Goal: Task Accomplishment & Management: Manage account settings

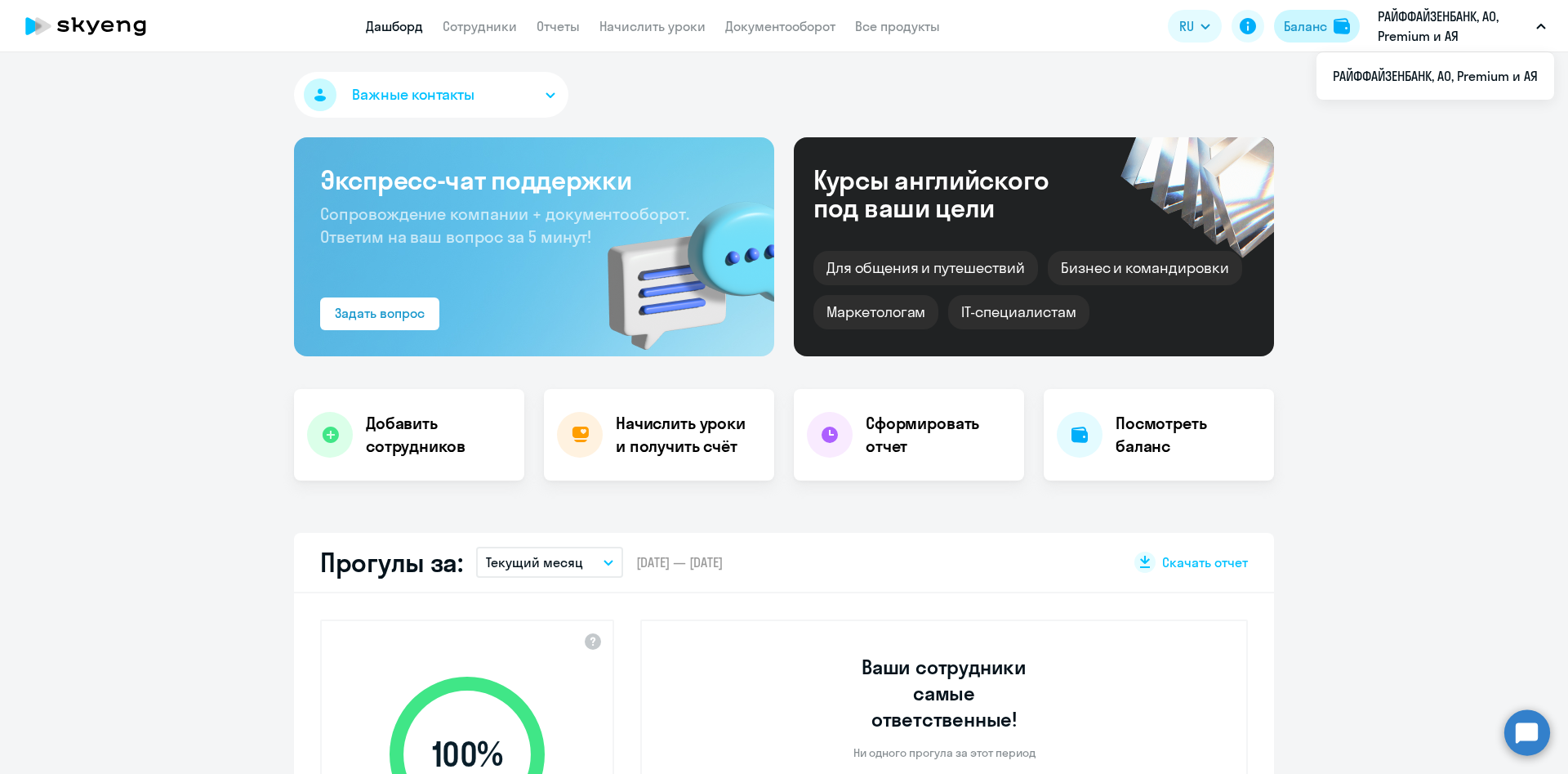
click at [1307, 17] on div "Баланс" at bounding box center [1305, 26] width 43 height 19
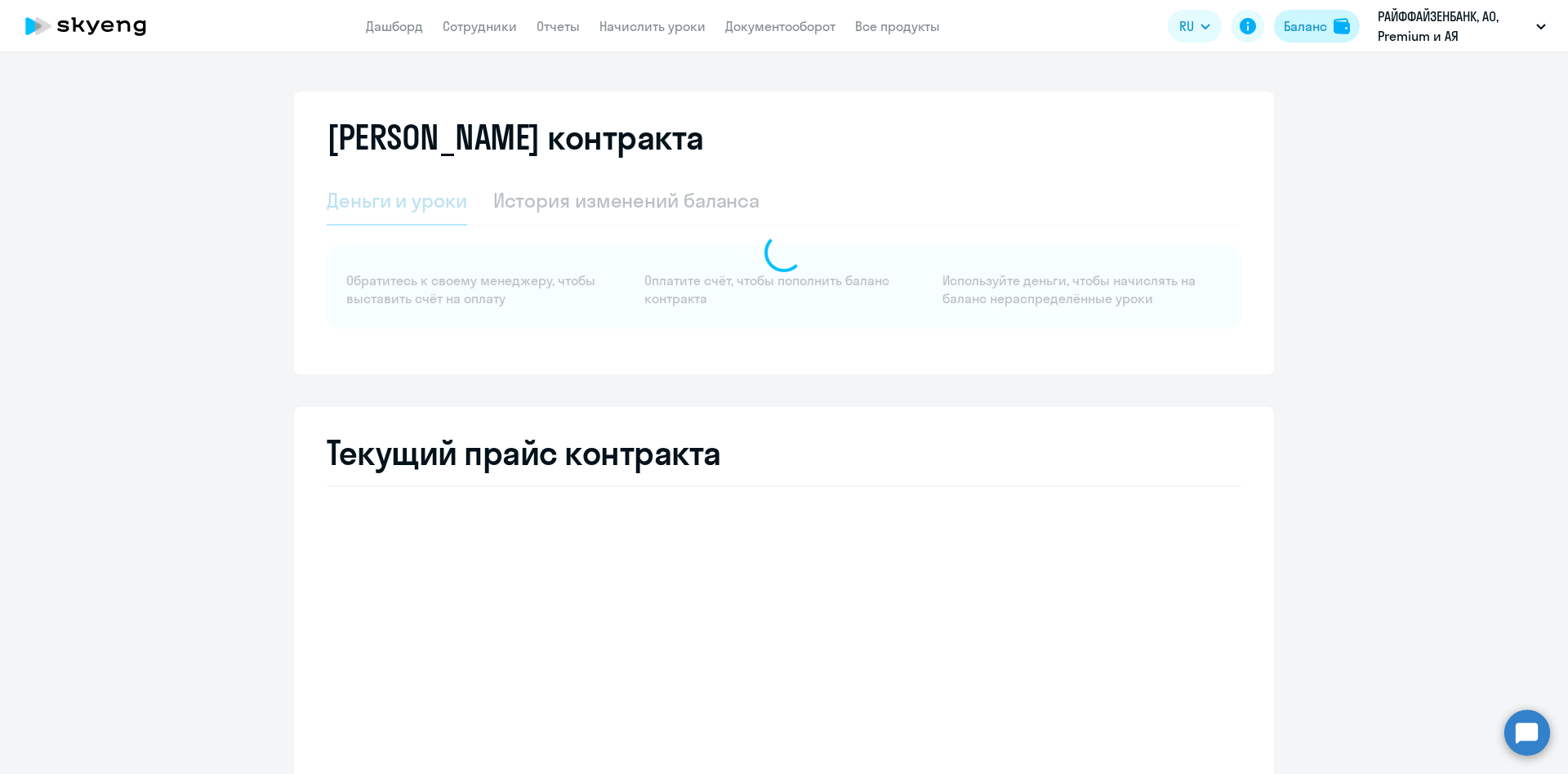
select select "english_adult_native_speaker"
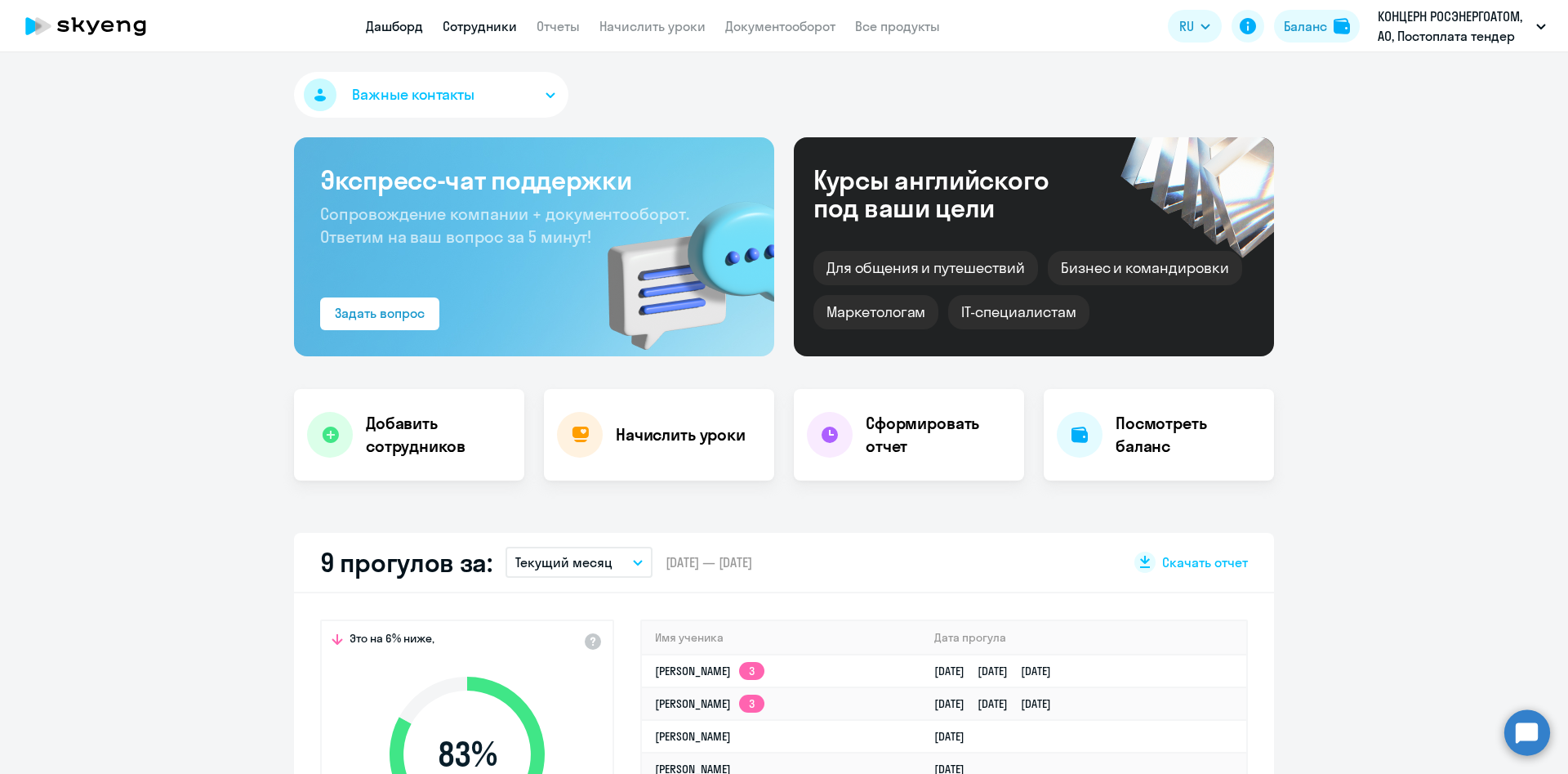
click at [477, 20] on link "Сотрудники" at bounding box center [480, 25] width 75 height 17
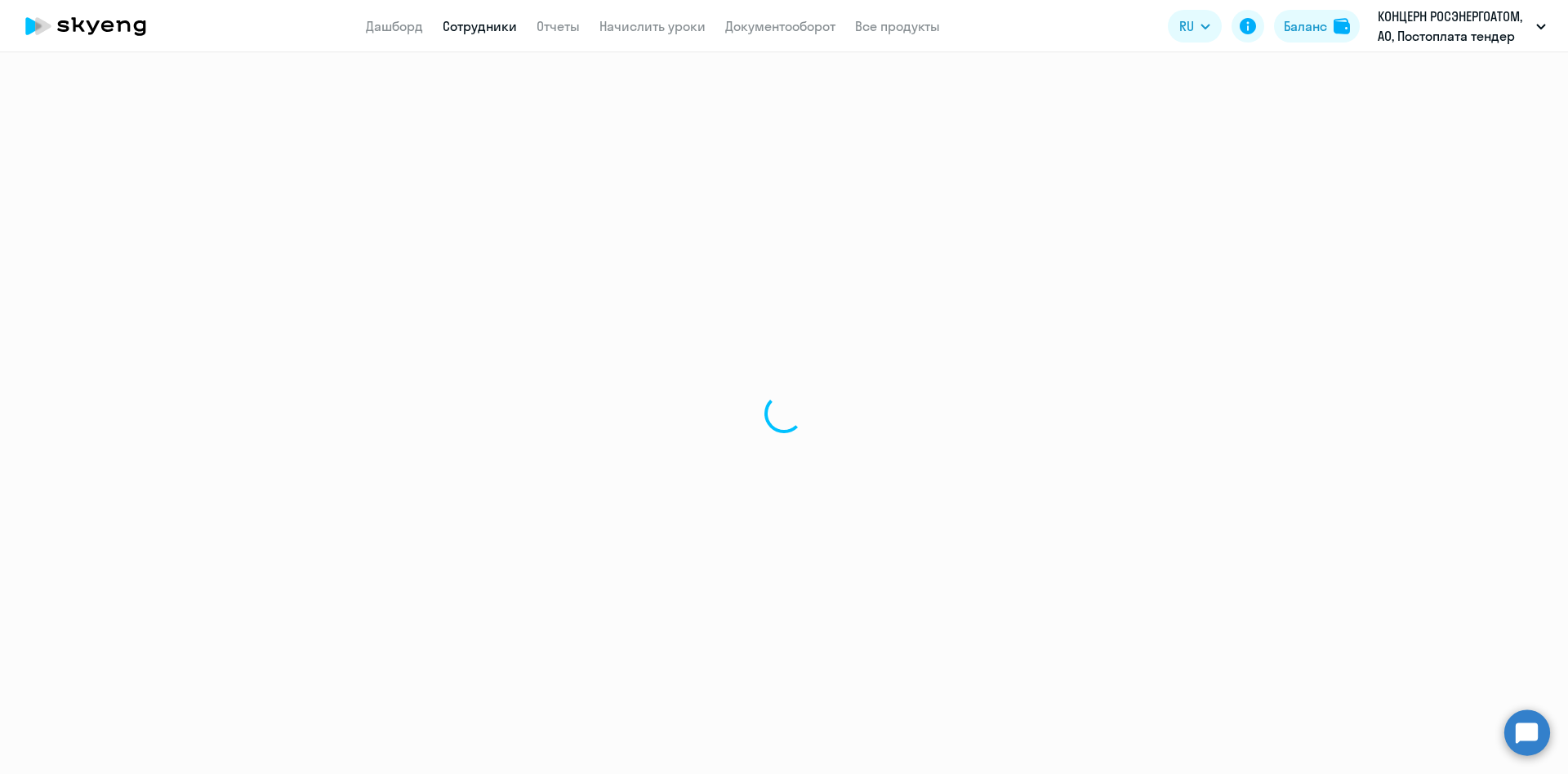
select select "30"
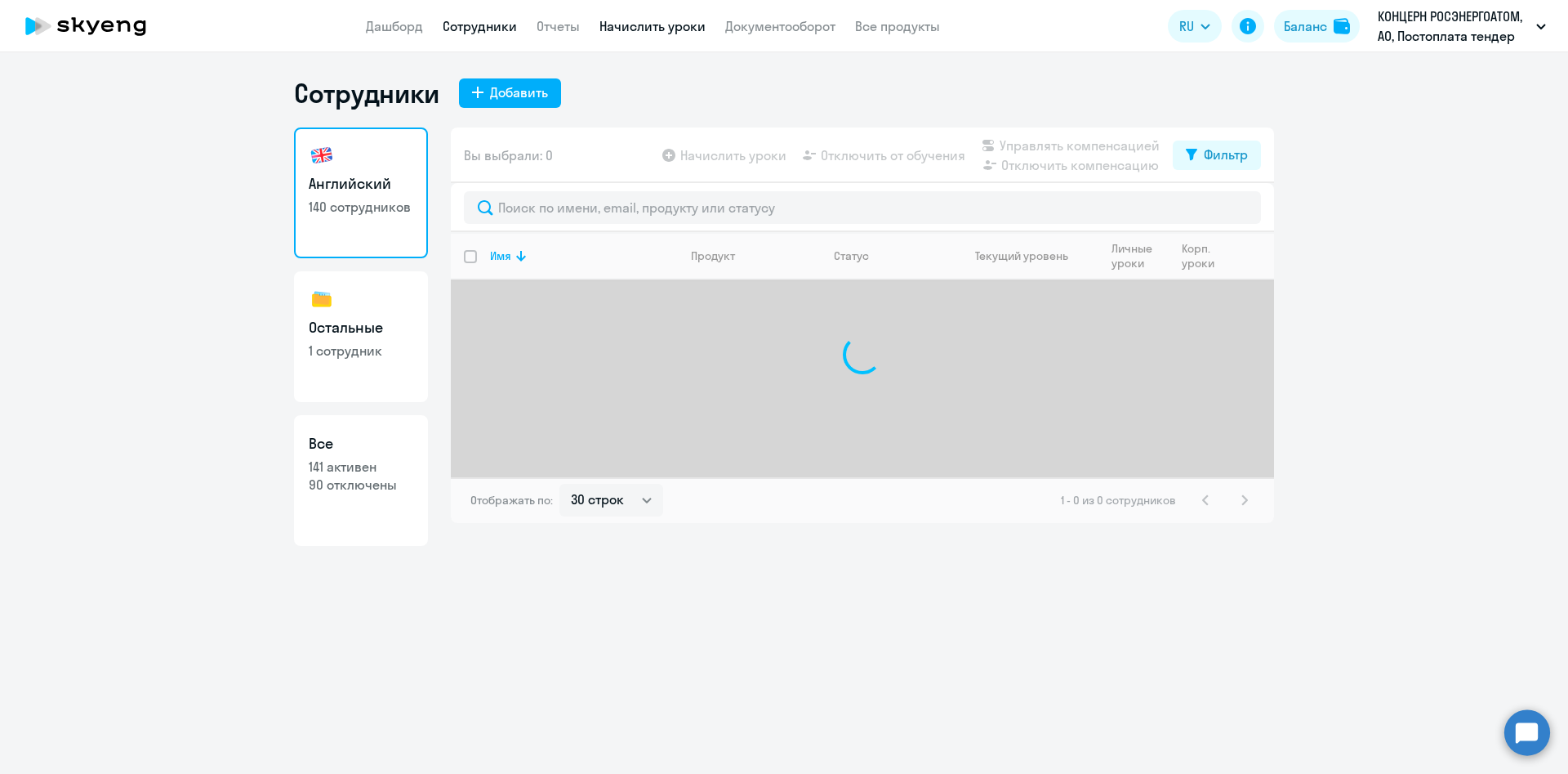
click at [647, 32] on link "Начислить уроки" at bounding box center [652, 25] width 106 height 17
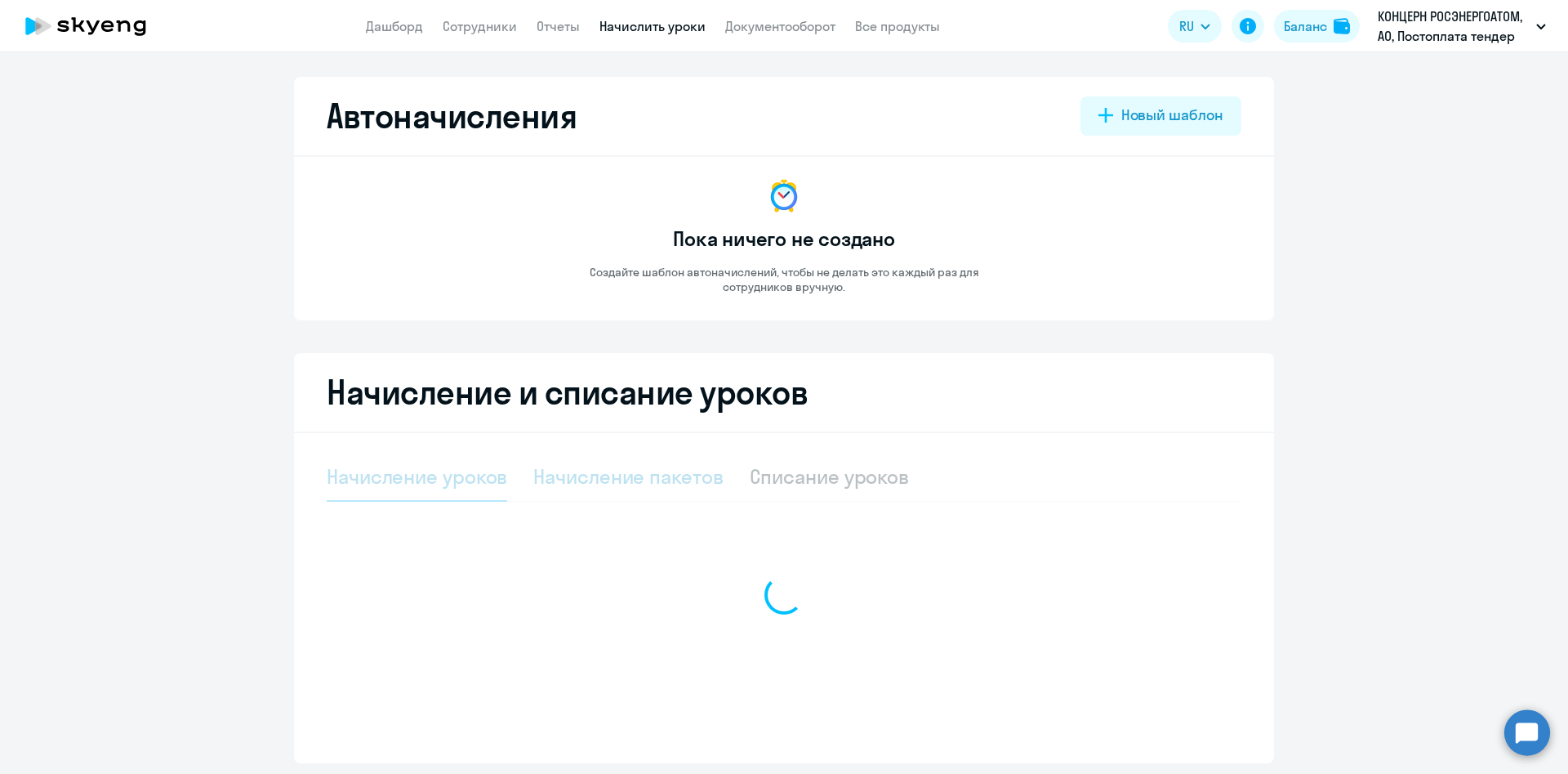
select select "10"
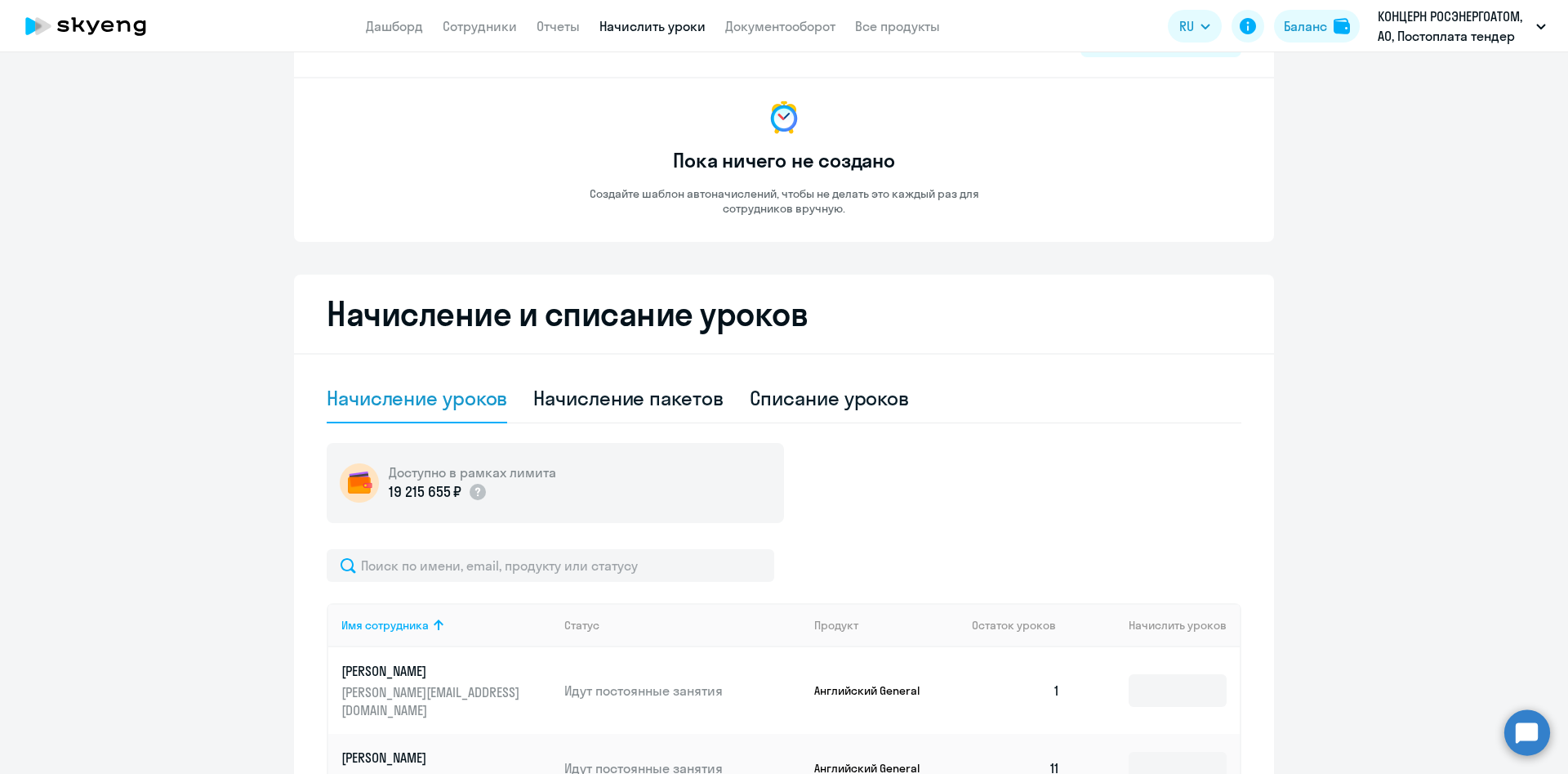
scroll to position [245, 0]
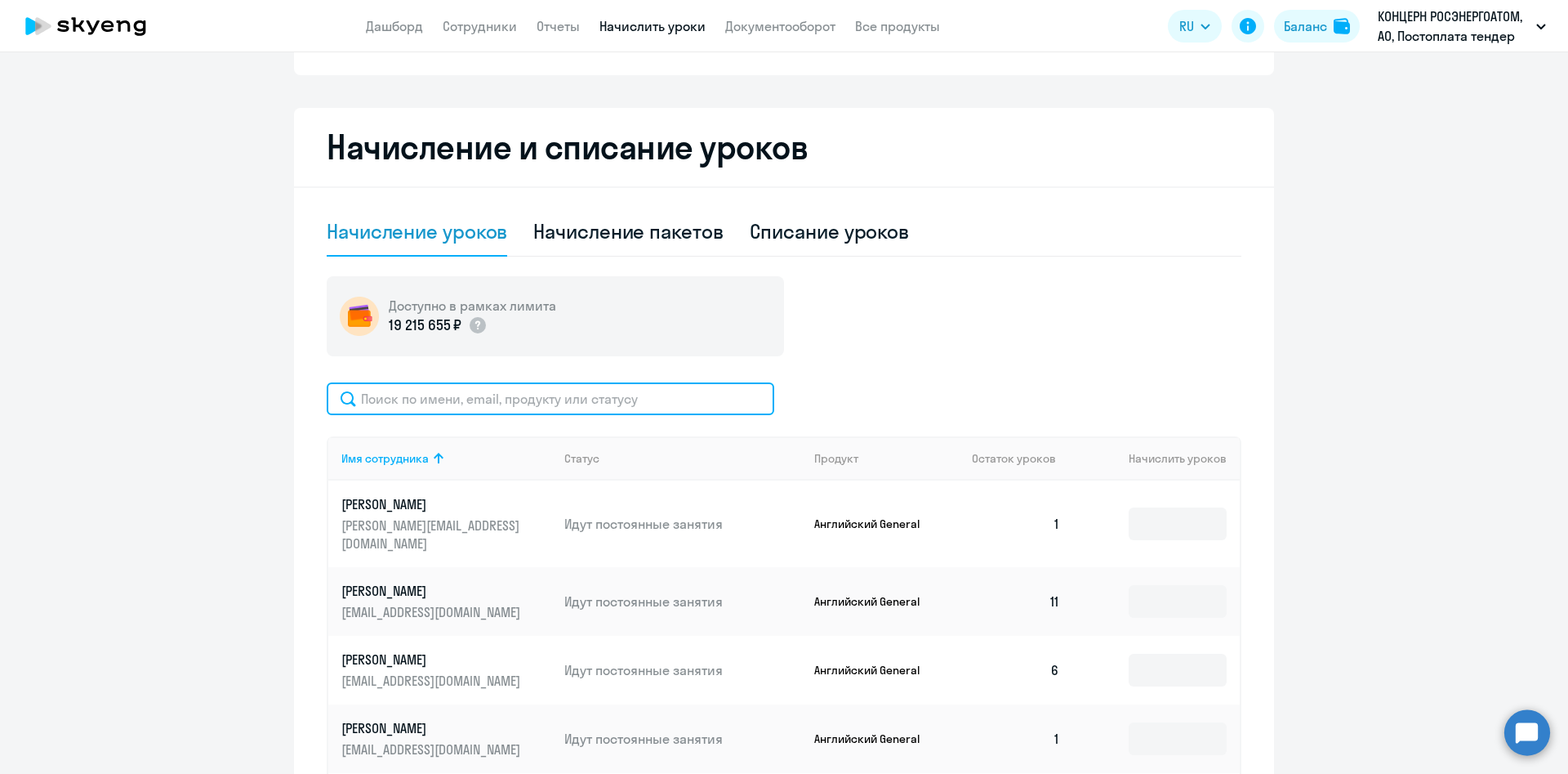
click at [499, 396] on input "text" at bounding box center [550, 398] width 447 height 32
paste input "[PERSON_NAME]"
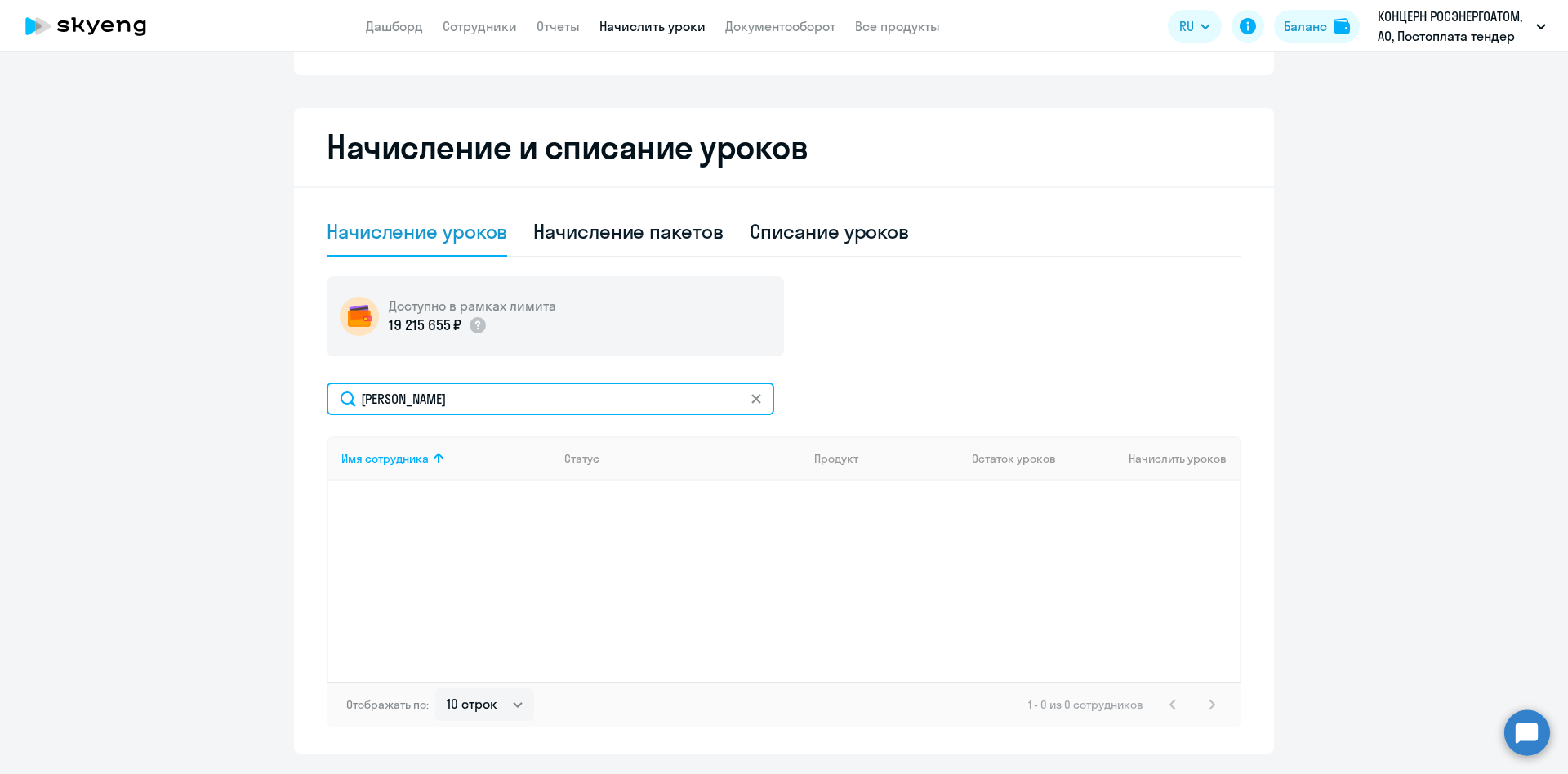
click at [411, 402] on input "[PERSON_NAME]" at bounding box center [550, 398] width 447 height 32
type input "[PERSON_NAME]"
